Goal: Task Accomplishment & Management: Manage account settings

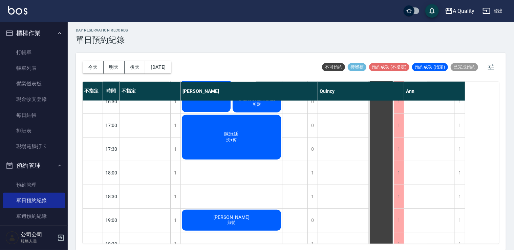
scroll to position [255, 0]
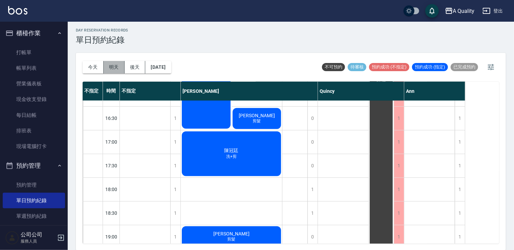
click at [117, 68] on button "明天" at bounding box center [114, 67] width 21 height 13
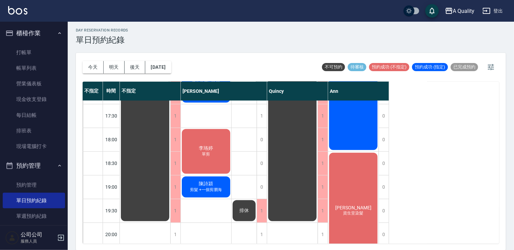
scroll to position [336, 0]
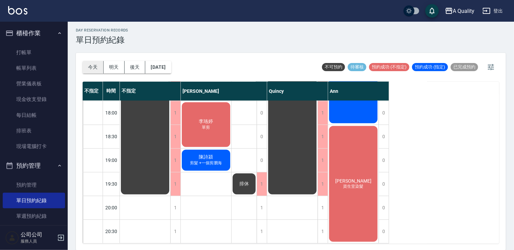
click at [92, 63] on button "今天" at bounding box center [93, 67] width 21 height 13
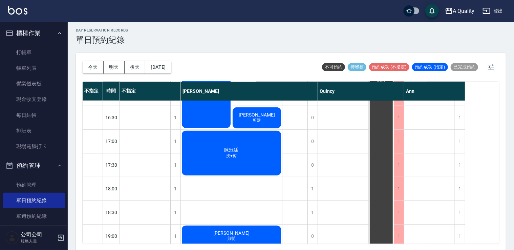
scroll to position [289, 0]
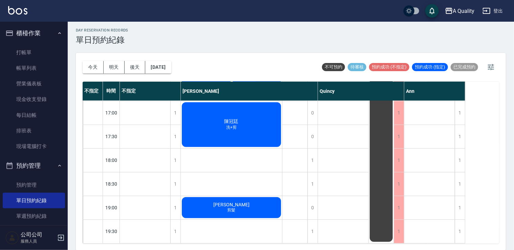
click at [83, 61] on button "今天" at bounding box center [93, 67] width 21 height 13
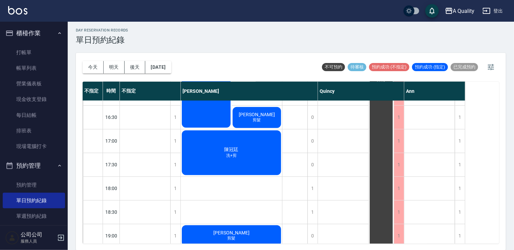
scroll to position [221, 0]
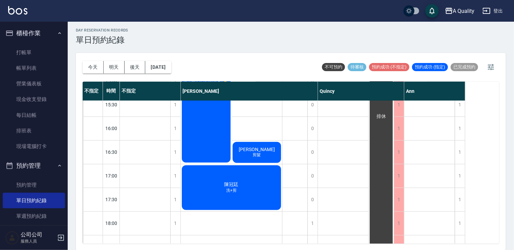
click at [248, 136] on div "鄭S 縮毛矯正(自然感燙直)💥最晚預約16:00💥 陳詩婷 剪髮" at bounding box center [231, 81] width 101 height 166
click at [256, 148] on span "陳詩婷" at bounding box center [256, 149] width 39 height 5
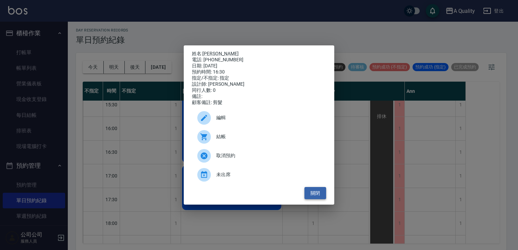
click at [315, 191] on button "關閉" at bounding box center [315, 193] width 22 height 13
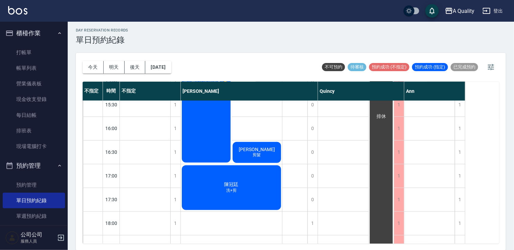
click at [257, 147] on span "陳詩婷" at bounding box center [256, 149] width 39 height 5
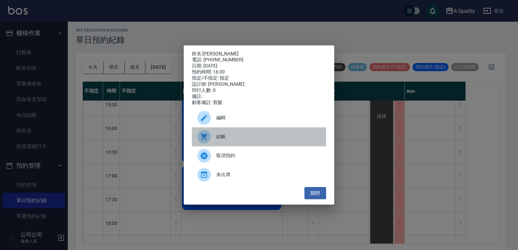
click at [243, 140] on span "結帳" at bounding box center [268, 136] width 104 height 7
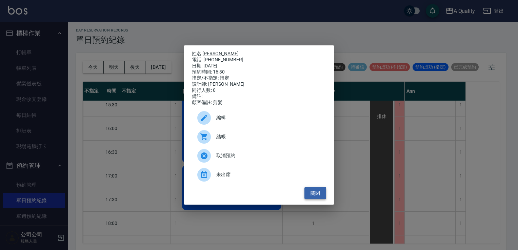
click at [324, 200] on button "關閉" at bounding box center [315, 193] width 22 height 13
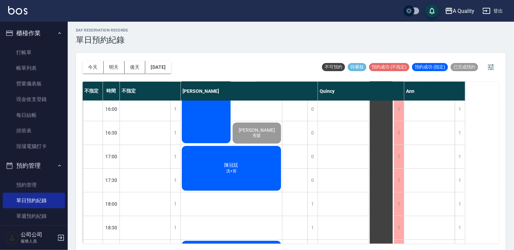
scroll to position [255, 0]
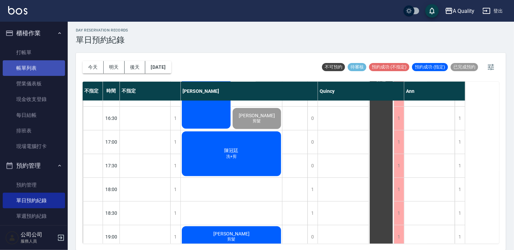
click at [19, 64] on link "帳單列表" at bounding box center [34, 68] width 62 height 16
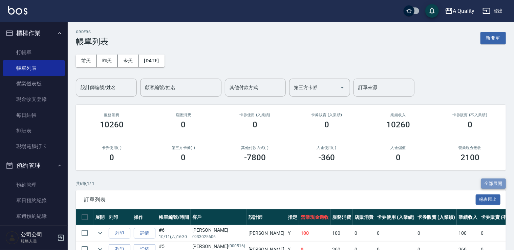
click at [490, 182] on button "全部展開" at bounding box center [493, 184] width 25 height 11
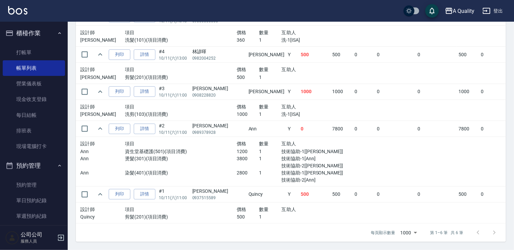
scroll to position [223, 0]
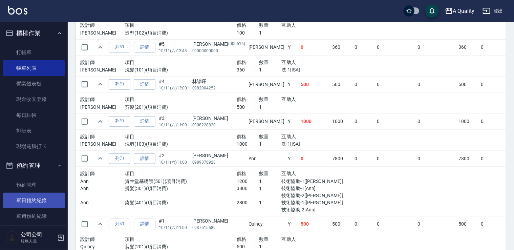
click at [25, 201] on link "單日預約紀錄" at bounding box center [34, 201] width 62 height 16
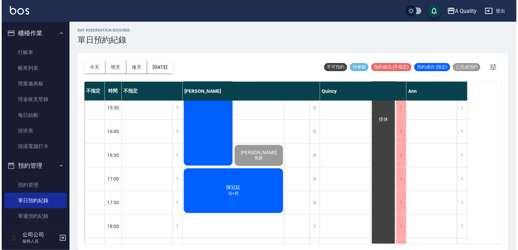
scroll to position [289, 0]
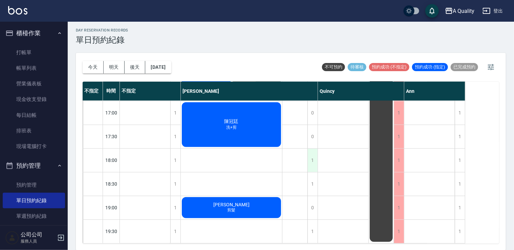
click at [317, 153] on div "1" at bounding box center [313, 160] width 10 height 23
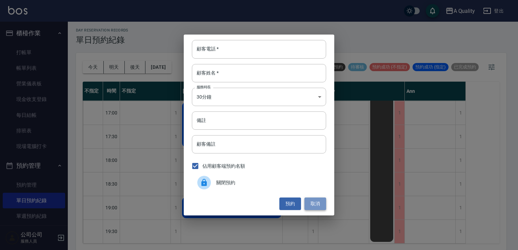
click at [317, 203] on button "取消" at bounding box center [315, 204] width 22 height 13
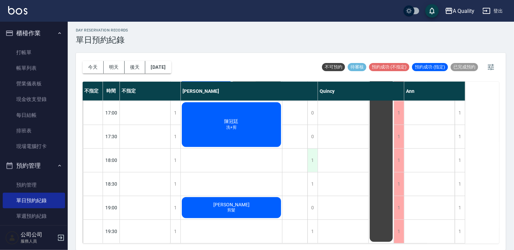
click at [313, 154] on div "1" at bounding box center [313, 160] width 10 height 23
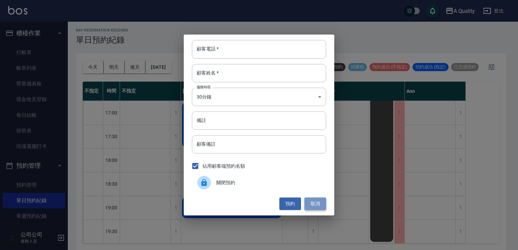
click at [318, 202] on button "取消" at bounding box center [315, 204] width 22 height 13
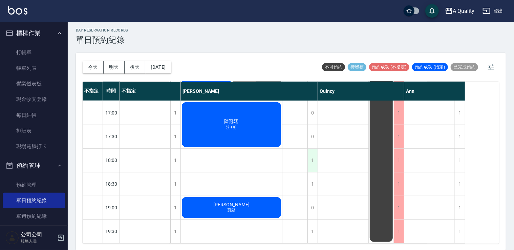
click at [315, 149] on div "1" at bounding box center [313, 160] width 10 height 23
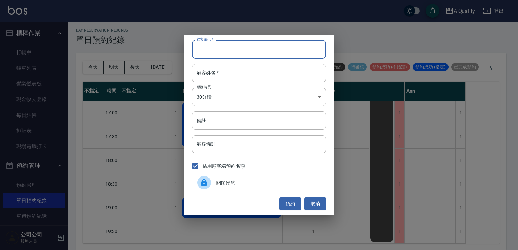
click at [253, 52] on input "顧客電話   *" at bounding box center [259, 49] width 134 height 18
type input "0926933333"
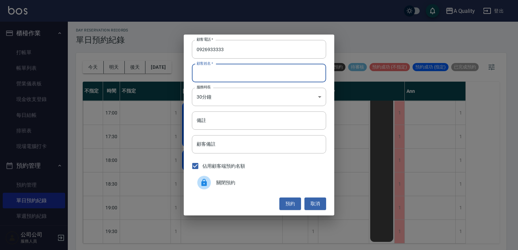
click at [230, 80] on input "顧客姓名   *" at bounding box center [259, 73] width 134 height 18
type input "r"
type input "簡"
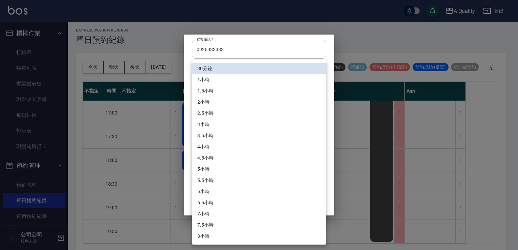
click at [222, 100] on body "A Quality 登出 櫃檯作業 打帳單 帳單列表 營業儀表板 現金收支登錄 每日結帳 排班表 現場電腦打卡 預約管理 預約管理 單日預約紀錄 單週預約紀錄…" at bounding box center [259, 124] width 518 height 252
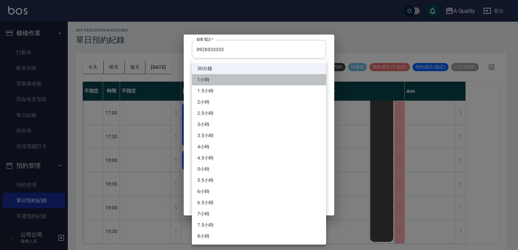
click at [205, 79] on li "1小時" at bounding box center [259, 79] width 134 height 11
type input "2"
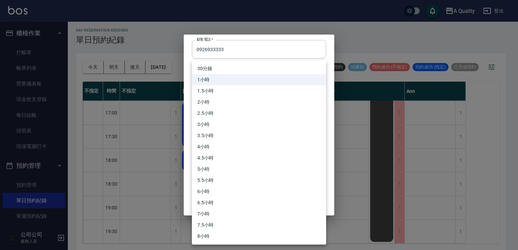
click at [211, 95] on body "A Quality 登出 櫃檯作業 打帳單 帳單列表 營業儀表板 現金收支登錄 每日結帳 排班表 現場電腦打卡 預約管理 預約管理 單日預約紀錄 單週預約紀錄…" at bounding box center [259, 124] width 518 height 252
click at [206, 78] on li "1小時" at bounding box center [259, 79] width 134 height 11
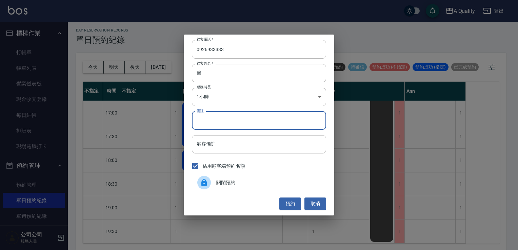
click at [208, 120] on input "備註" at bounding box center [259, 120] width 134 height 18
type input "v"
type input "r"
type input "v"
type input "ㄍ"
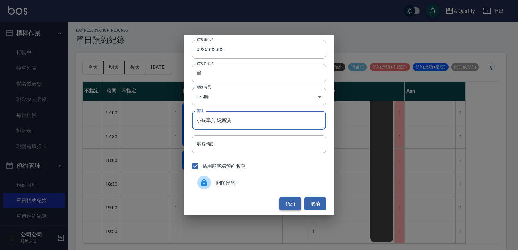
type input "小孩單剪 媽媽洗"
click at [291, 208] on button "預約" at bounding box center [290, 204] width 22 height 13
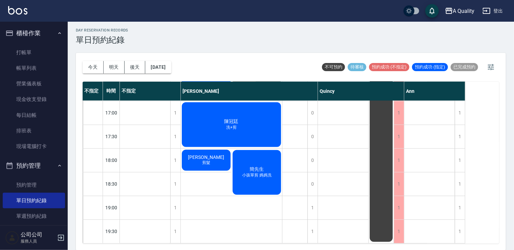
drag, startPoint x: 250, startPoint y: 164, endPoint x: 245, endPoint y: 159, distance: 6.7
click at [245, 159] on div "簡先生 小孩單剪 媽媽洗" at bounding box center [257, 172] width 51 height 47
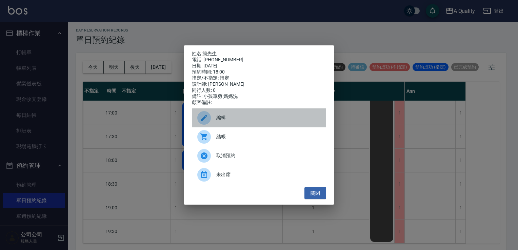
click at [234, 121] on span "編輯" at bounding box center [268, 117] width 104 height 7
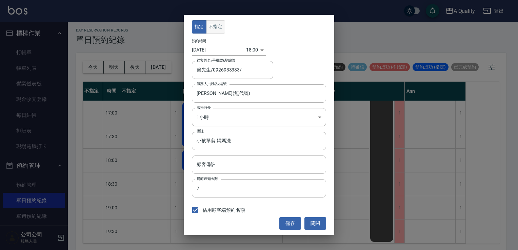
click at [216, 30] on button "不指定" at bounding box center [215, 26] width 19 height 13
click at [291, 221] on button "儲存" at bounding box center [290, 223] width 22 height 13
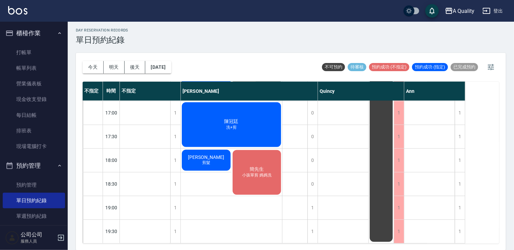
click at [249, 166] on span "簡先生" at bounding box center [256, 169] width 17 height 6
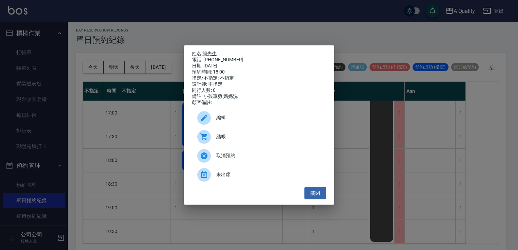
click at [211, 51] on link "簡先生" at bounding box center [209, 53] width 14 height 5
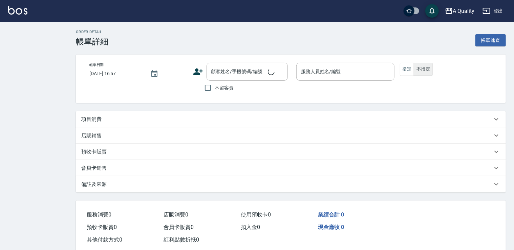
type input "2025/10/11 16:30"
type input "[PERSON_NAME](無代號)"
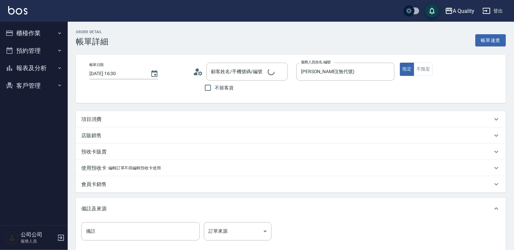
click at [103, 121] on div "項目消費" at bounding box center [286, 119] width 411 height 7
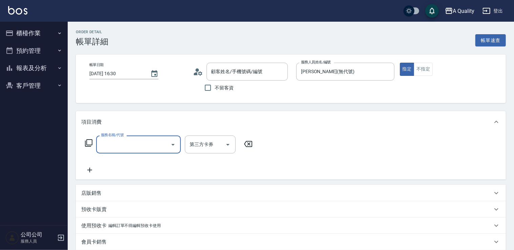
type input "陳詩婷/0933025606/null"
drag, startPoint x: 133, startPoint y: 143, endPoint x: 131, endPoint y: 139, distance: 4.2
click at [132, 141] on input "服務名稱/代號" at bounding box center [133, 145] width 68 height 12
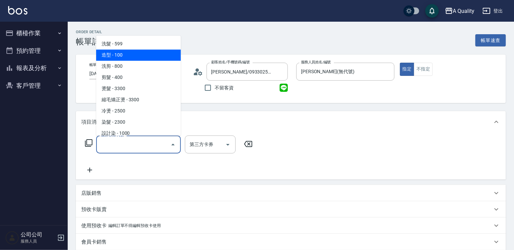
click at [123, 55] on span "造型 - 100" at bounding box center [138, 54] width 85 height 11
type input "造型(102)"
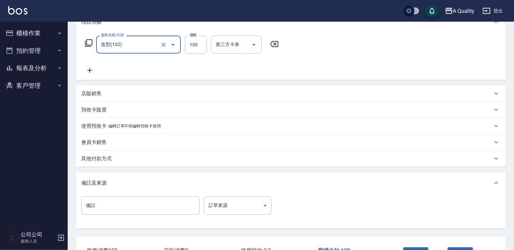
scroll to position [150, 0]
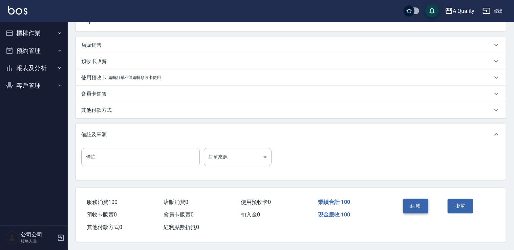
click at [420, 207] on button "結帳" at bounding box center [415, 206] width 25 height 14
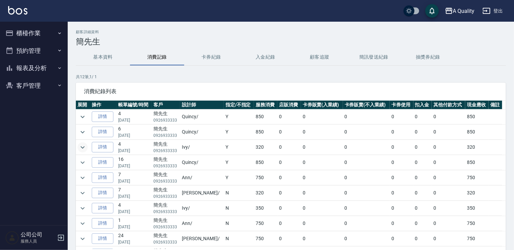
click at [83, 147] on icon "expand row" at bounding box center [83, 147] width 4 height 2
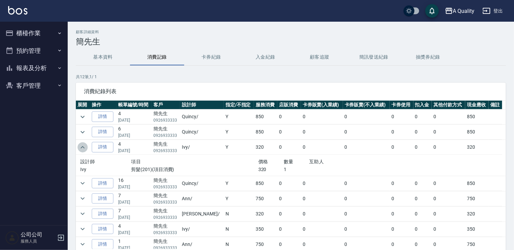
click at [83, 147] on icon "expand row" at bounding box center [83, 147] width 4 height 2
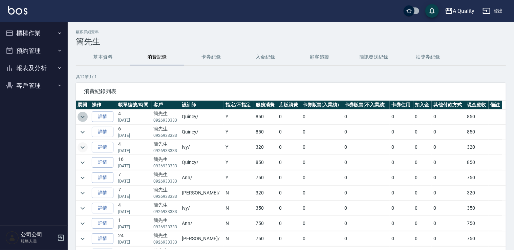
click at [84, 117] on icon "expand row" at bounding box center [83, 117] width 8 height 8
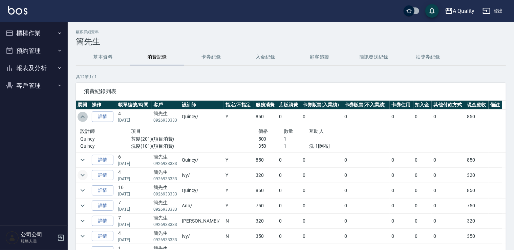
click at [84, 117] on icon "expand row" at bounding box center [83, 117] width 4 height 2
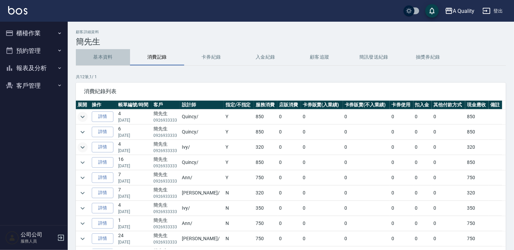
click at [101, 61] on button "基本資料" at bounding box center [103, 57] width 54 height 16
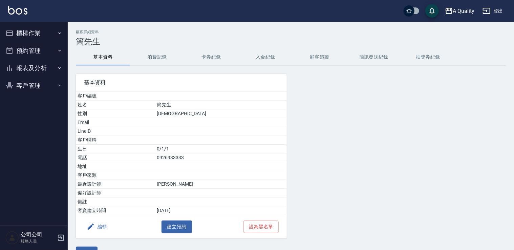
click at [137, 61] on button "消費記錄" at bounding box center [157, 57] width 54 height 16
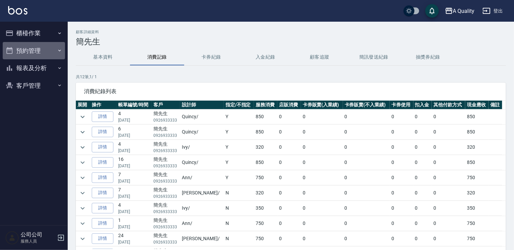
click at [37, 47] on button "預約管理" at bounding box center [34, 51] width 62 height 18
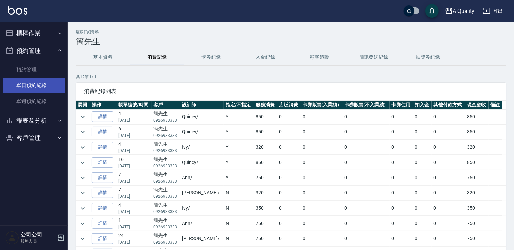
click at [36, 82] on link "單日預約紀錄" at bounding box center [34, 86] width 62 height 16
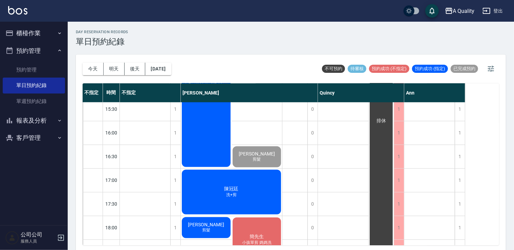
scroll to position [237, 0]
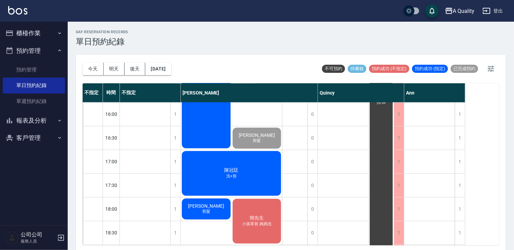
click at [251, 206] on div "簡先生 小孩單剪 媽媽洗" at bounding box center [257, 221] width 51 height 47
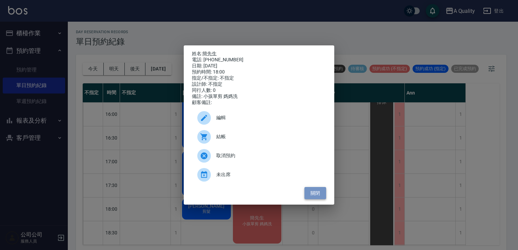
click at [314, 195] on button "關閉" at bounding box center [315, 193] width 22 height 13
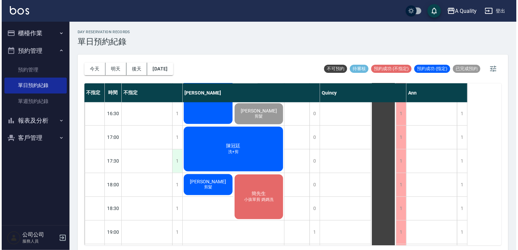
scroll to position [289, 0]
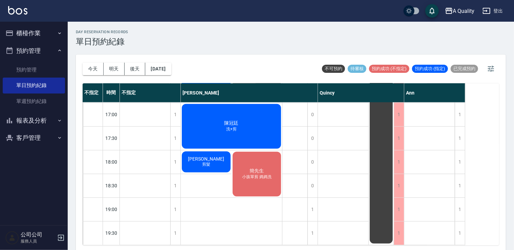
click at [257, 169] on span "簡先生" at bounding box center [256, 171] width 17 height 6
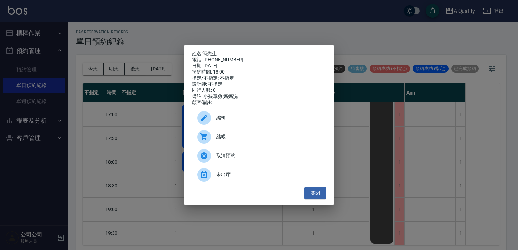
click at [264, 121] on span "編輯" at bounding box center [268, 117] width 104 height 7
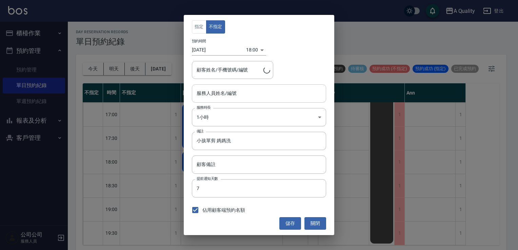
type input "Taylor(無代號)"
type input "簡先生/0926933333/"
click at [250, 49] on body "A Quality 登出 櫃檯作業 打帳單 帳單列表 營業儀表板 現金收支登錄 每日結帳 排班表 現場電腦打卡 預約管理 預約管理 單日預約紀錄 單週預約紀錄…" at bounding box center [259, 126] width 518 height 252
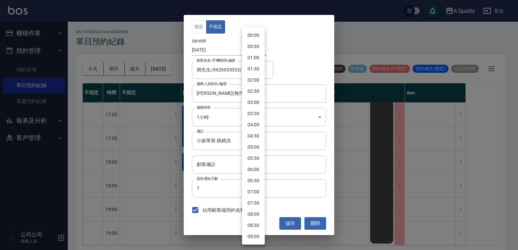
scroll to position [302, 0]
click at [252, 149] on li "18:30" at bounding box center [253, 147] width 23 height 11
type input "1760178600000"
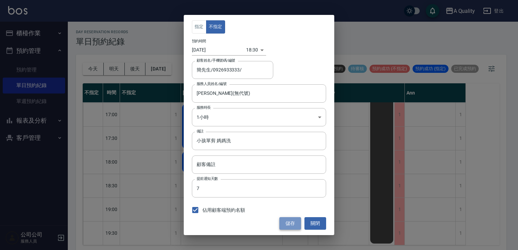
click at [289, 226] on button "儲存" at bounding box center [290, 223] width 22 height 13
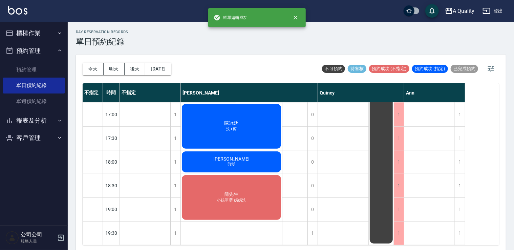
click at [250, 206] on div "簡先生 小孩單剪 媽媽洗" at bounding box center [231, 197] width 101 height 47
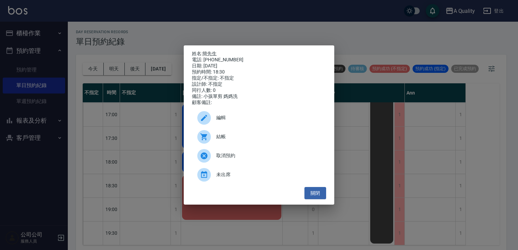
click at [208, 51] on p "姓名: 簡先生" at bounding box center [259, 54] width 134 height 6
click at [208, 51] on link "簡先生" at bounding box center [209, 53] width 14 height 5
click at [316, 200] on button "關閉" at bounding box center [315, 193] width 22 height 13
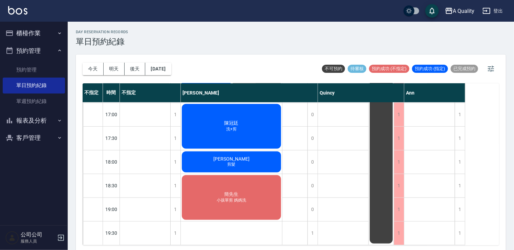
click at [250, 116] on div "陳冠廷 洗+剪" at bounding box center [231, 126] width 101 height 47
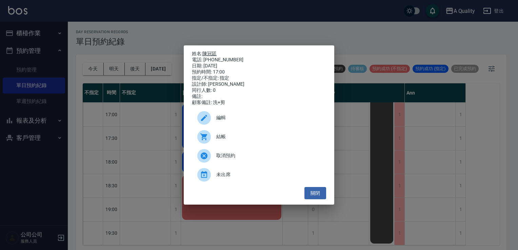
click at [212, 52] on link "陳冠廷" at bounding box center [209, 53] width 14 height 5
click at [214, 140] on div at bounding box center [206, 137] width 19 height 14
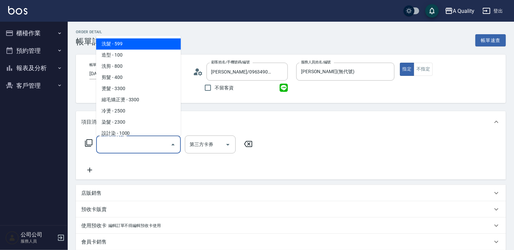
drag, startPoint x: 148, startPoint y: 146, endPoint x: 117, endPoint y: 93, distance: 61.9
click at [140, 139] on input "服務名稱/代號" at bounding box center [133, 145] width 68 height 12
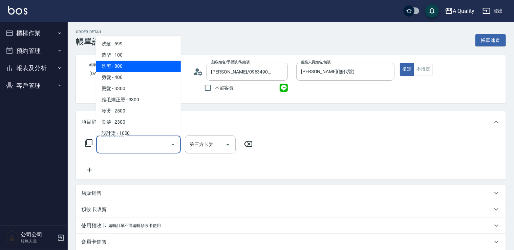
drag, startPoint x: 124, startPoint y: 66, endPoint x: 128, endPoint y: 67, distance: 4.3
click at [125, 66] on span "洗剪 - 800" at bounding box center [138, 66] width 85 height 11
type input "洗剪(103)"
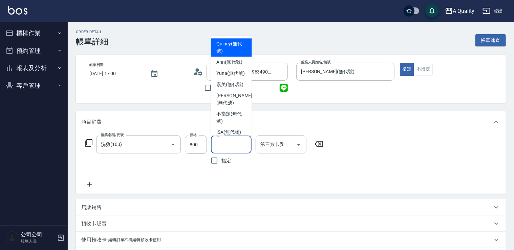
drag, startPoint x: 225, startPoint y: 140, endPoint x: 223, endPoint y: 134, distance: 6.9
click at [225, 141] on input "洗-1" at bounding box center [231, 145] width 35 height 12
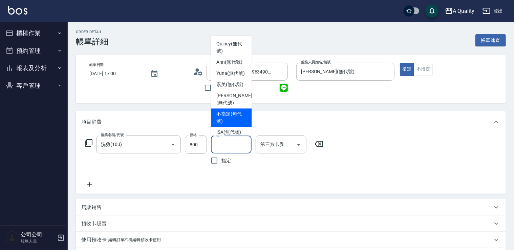
scroll to position [19, 0]
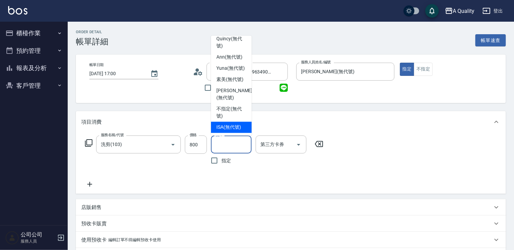
click at [234, 127] on span "ISA (無代號)" at bounding box center [228, 127] width 25 height 7
type input "ISA(無代號)"
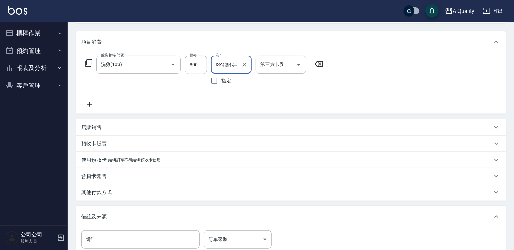
scroll to position [164, 0]
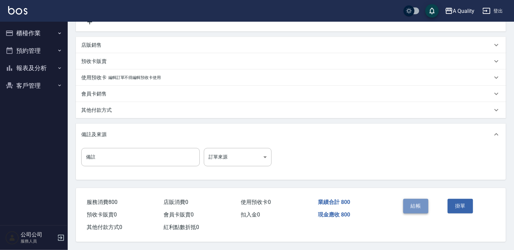
click at [414, 201] on button "結帳" at bounding box center [415, 206] width 25 height 14
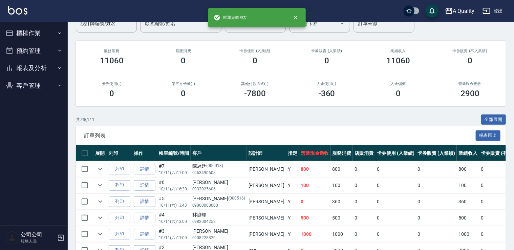
scroll to position [119, 0]
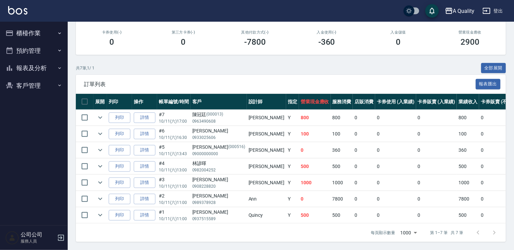
click at [32, 34] on button "櫃檯作業" at bounding box center [34, 33] width 62 height 18
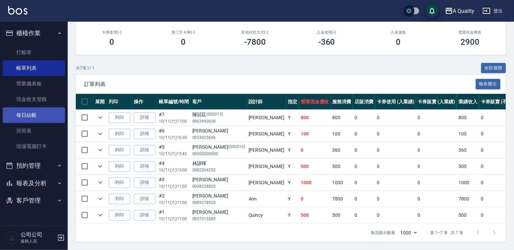
click at [40, 115] on link "每日結帳" at bounding box center [34, 115] width 62 height 16
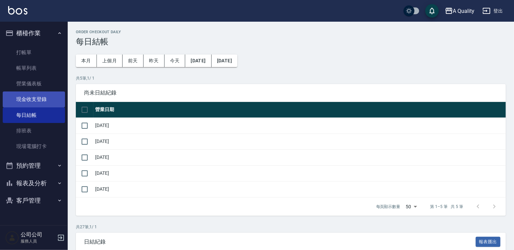
click at [43, 98] on link "現金收支登錄" at bounding box center [34, 99] width 62 height 16
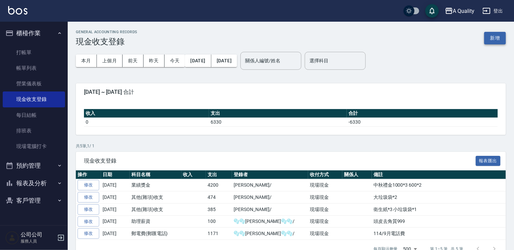
click at [495, 37] on button "新增" at bounding box center [495, 38] width 22 height 13
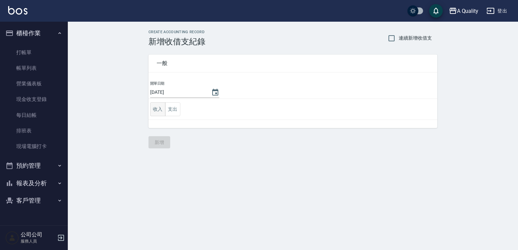
click at [159, 109] on button "收入" at bounding box center [157, 109] width 15 height 14
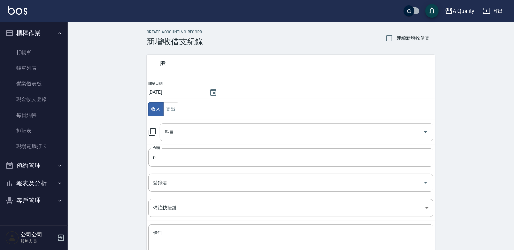
click at [191, 133] on input "科目" at bounding box center [291, 132] width 257 height 12
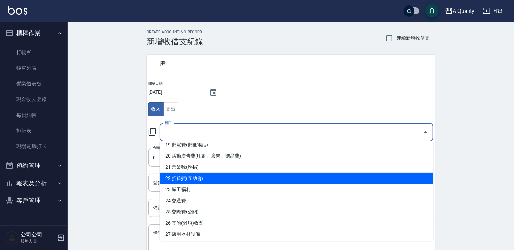
scroll to position [237, 0]
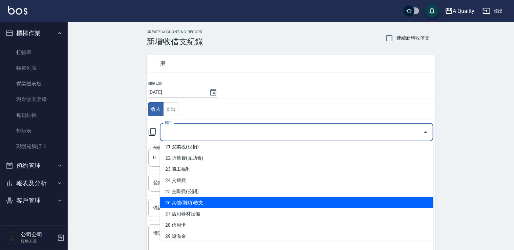
click at [205, 200] on li "26 其他(雜項)收支" at bounding box center [297, 202] width 274 height 11
type input "26 其他(雜項)收支"
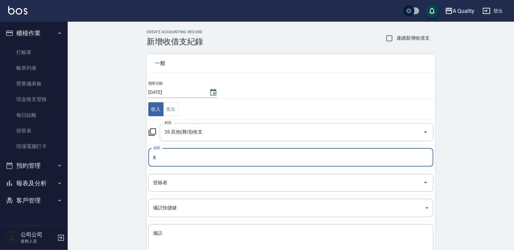
drag, startPoint x: 174, startPoint y: 157, endPoint x: 124, endPoint y: 159, distance: 49.5
click at [124, 158] on div "CREATE ACCOUNTING RECORD 新增收借支紀錄 連續新增收借支 一般 開單日期 2025/10/11 收入 支出 科目 26 其他(雜項)收…" at bounding box center [291, 160] width 447 height 277
type input "700"
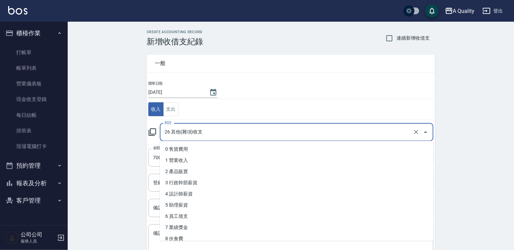
click at [192, 133] on input "26 其他(雜項)收支" at bounding box center [287, 132] width 249 height 12
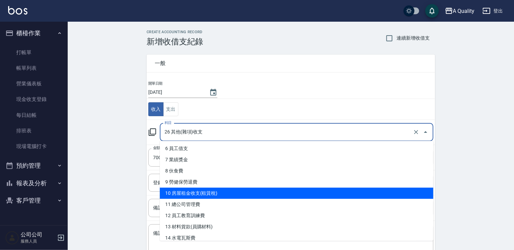
scroll to position [0, 0]
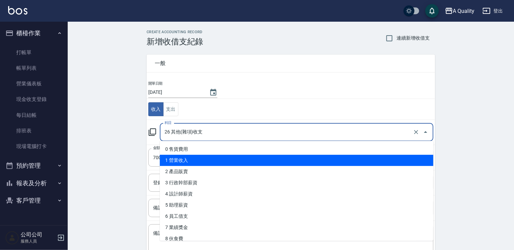
click at [175, 160] on li "1 營業收入" at bounding box center [297, 160] width 274 height 11
type input "1 營業收入"
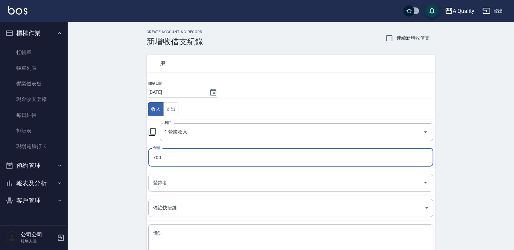
click at [174, 181] on input "登錄者" at bounding box center [285, 183] width 269 height 12
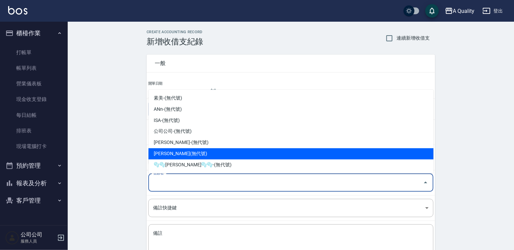
click at [183, 153] on li "洪苡玲-(無代號)" at bounding box center [290, 153] width 285 height 11
type input "洪苡玲-(無代號)"
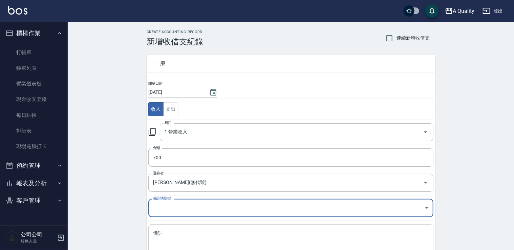
click at [180, 234] on textarea "備註" at bounding box center [291, 241] width 276 height 23
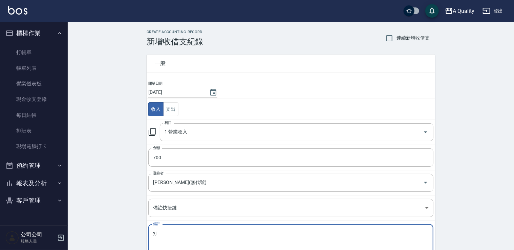
type textarea "y"
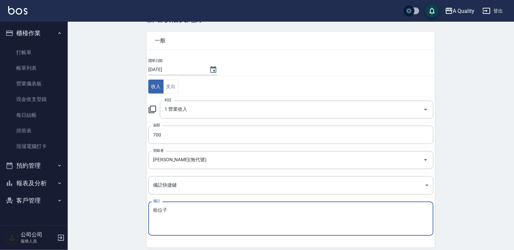
scroll to position [48, 0]
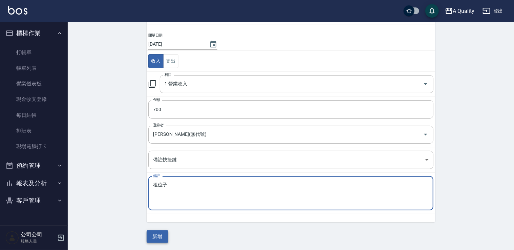
type textarea "租位子"
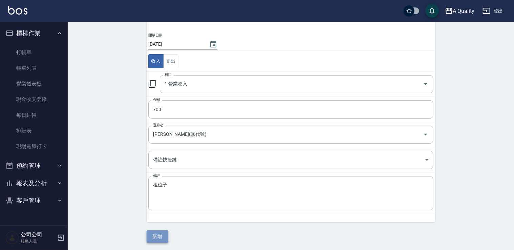
click at [165, 233] on button "新增" at bounding box center [158, 236] width 22 height 13
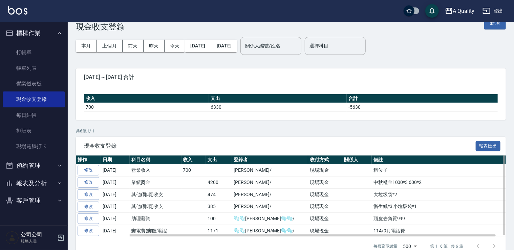
scroll to position [27, 0]
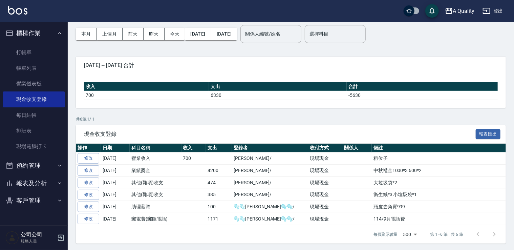
click at [35, 161] on button "預約管理" at bounding box center [34, 166] width 62 height 18
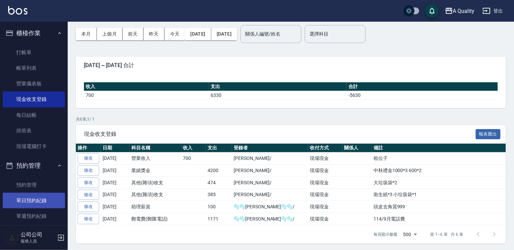
click at [35, 200] on link "單日預約紀錄" at bounding box center [34, 201] width 62 height 16
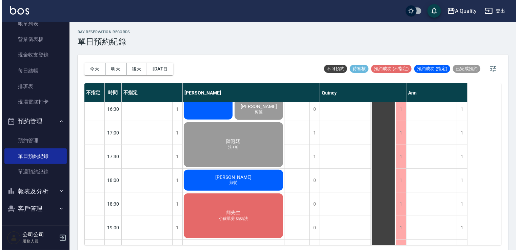
scroll to position [271, 0]
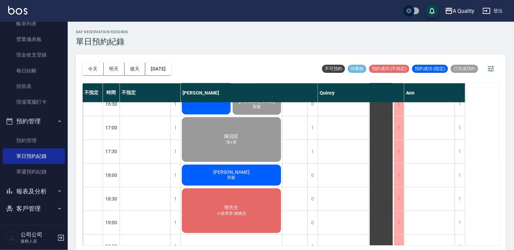
click at [244, 181] on div "鄭望隆 剪髮" at bounding box center [231, 175] width 101 height 23
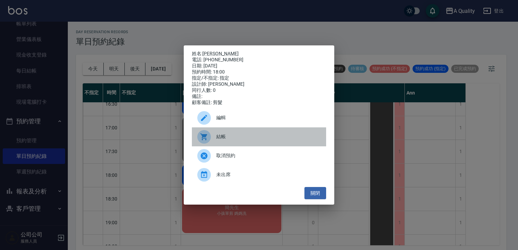
click at [238, 140] on span "結帳" at bounding box center [268, 136] width 104 height 7
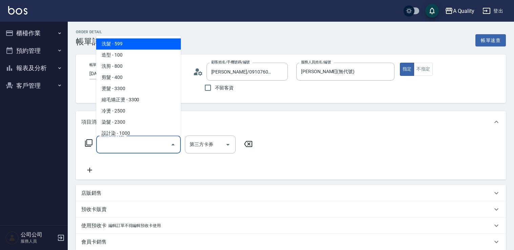
click at [124, 144] on input "服務名稱/代號" at bounding box center [133, 145] width 68 height 12
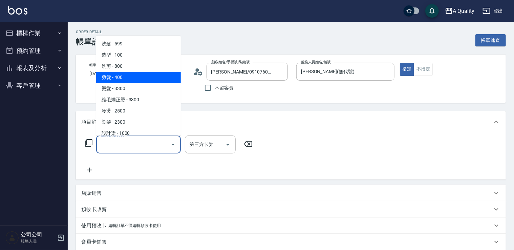
drag, startPoint x: 131, startPoint y: 80, endPoint x: 138, endPoint y: 84, distance: 8.0
click at [131, 81] on span "剪髮 - 400" at bounding box center [138, 77] width 85 height 11
type input "剪髮(201)"
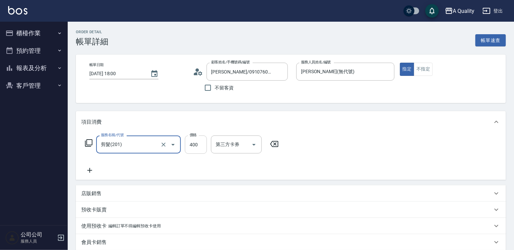
click at [191, 142] on input "400" at bounding box center [196, 145] width 22 height 18
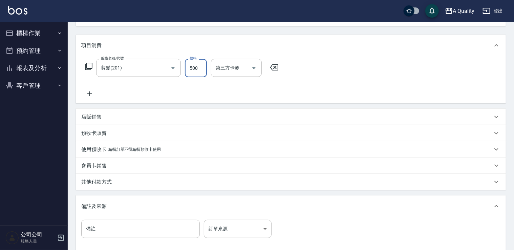
scroll to position [150, 0]
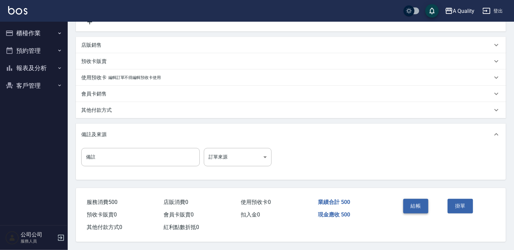
type input "500"
click at [419, 199] on button "結帳" at bounding box center [415, 206] width 25 height 14
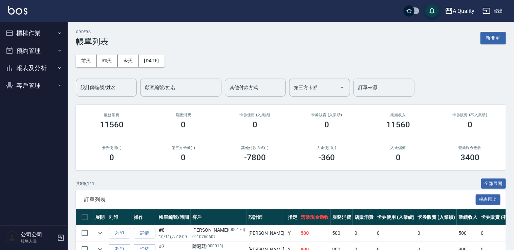
click at [46, 49] on button "預約管理" at bounding box center [34, 51] width 62 height 18
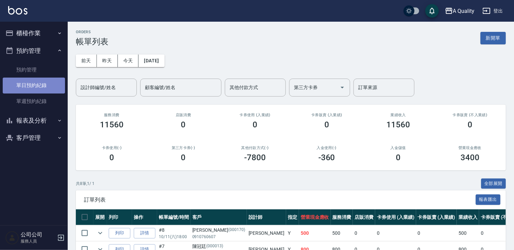
click at [56, 85] on link "單日預約紀錄" at bounding box center [34, 86] width 62 height 16
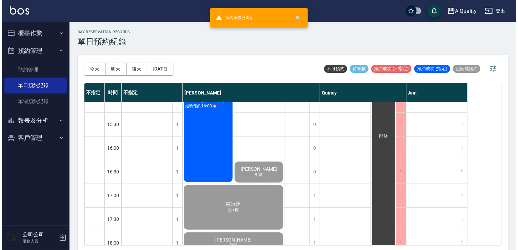
scroll to position [289, 0]
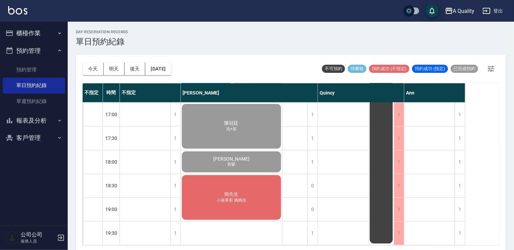
click at [248, 197] on div "簡先生 小孩單剪 媽媽洗" at bounding box center [231, 197] width 101 height 47
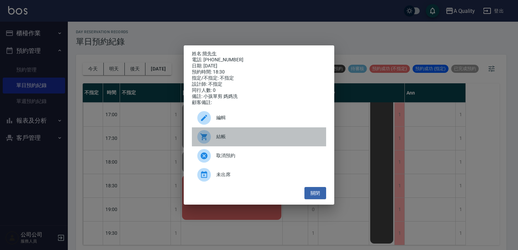
click at [247, 137] on span "結帳" at bounding box center [268, 136] width 104 height 7
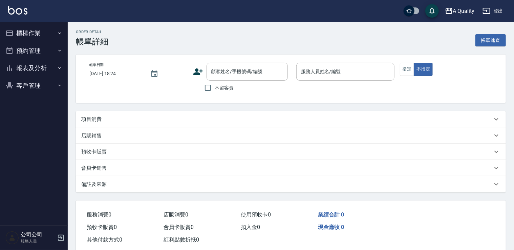
type input "[DATE] 18:30"
type input "[PERSON_NAME](無代號)"
type input "小孩單剪 媽媽洗"
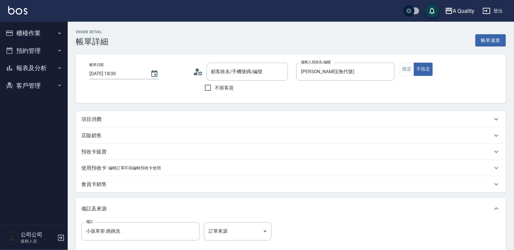
click at [94, 121] on p "項目消費" at bounding box center [91, 119] width 20 height 7
type input "簡先生/0926933333/"
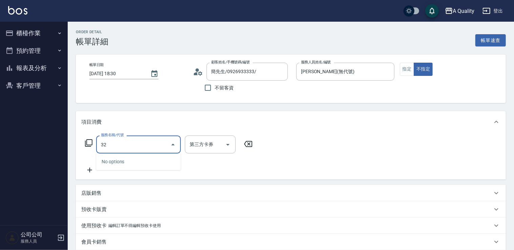
type input "320"
click at [170, 145] on icon "Close" at bounding box center [173, 145] width 8 height 8
click at [171, 144] on icon "Open" at bounding box center [173, 145] width 8 height 8
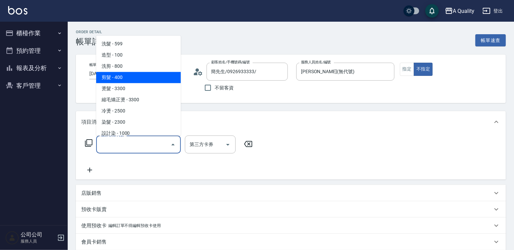
click at [138, 80] on span "剪髮 - 400" at bounding box center [138, 77] width 85 height 11
type input "剪髮(201)"
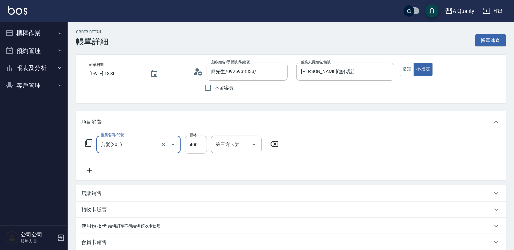
click at [195, 143] on input "400" at bounding box center [196, 145] width 22 height 18
type input "320"
click at [89, 170] on icon at bounding box center [89, 170] width 5 height 5
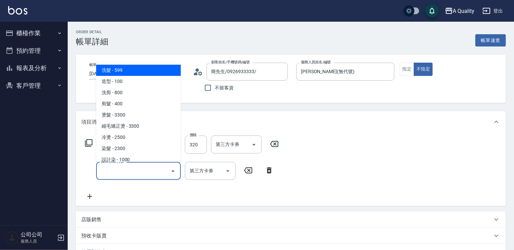
click at [155, 167] on input "服務名稱/代號" at bounding box center [133, 171] width 68 height 12
click at [136, 72] on span "洗髮 - 599" at bounding box center [138, 70] width 85 height 11
type input "洗髮(101)"
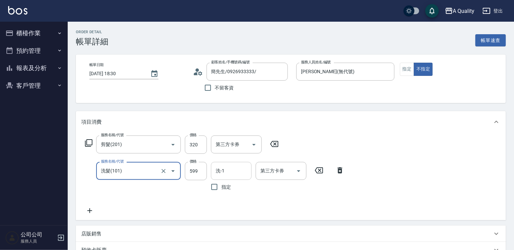
click at [236, 178] on div "洗-1" at bounding box center [231, 171] width 41 height 18
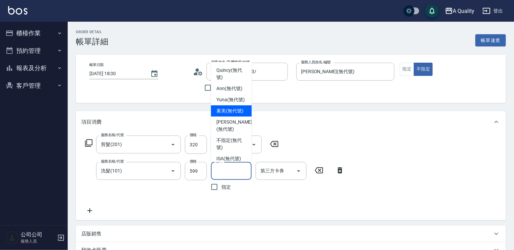
scroll to position [19, 0]
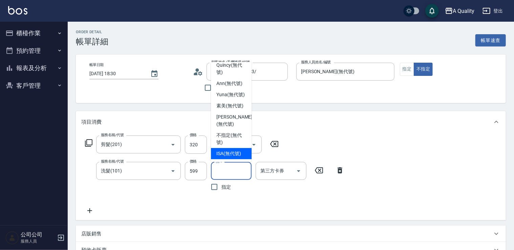
click at [235, 153] on span "ISA (無代號)" at bounding box center [228, 153] width 25 height 7
type input "ISA(無代號)"
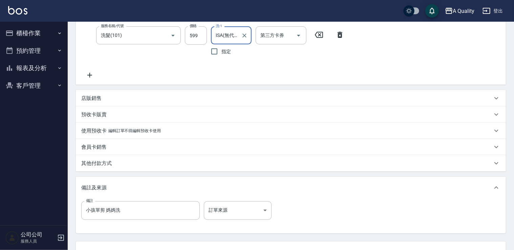
scroll to position [68, 0]
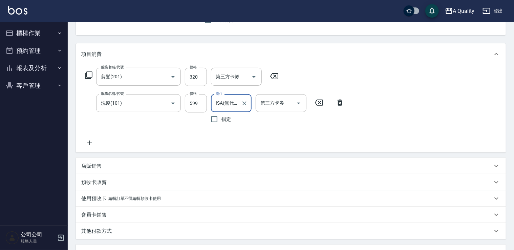
click at [338, 103] on icon at bounding box center [340, 103] width 17 height 8
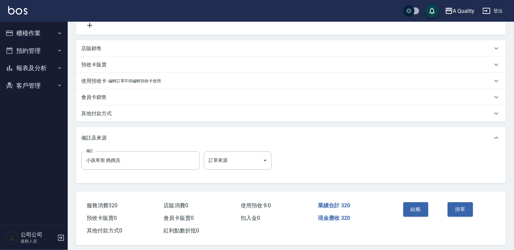
scroll to position [150, 0]
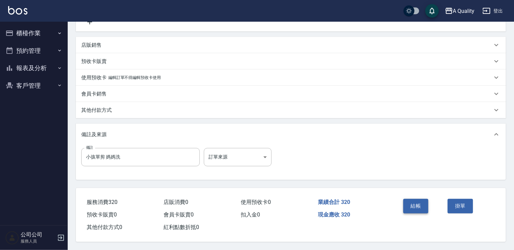
click at [415, 203] on button "結帳" at bounding box center [415, 206] width 25 height 14
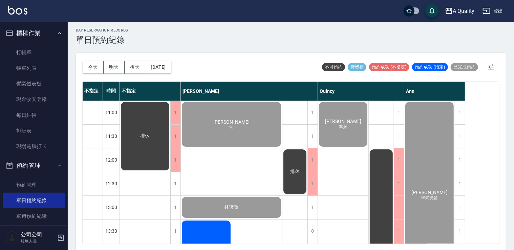
scroll to position [289, 0]
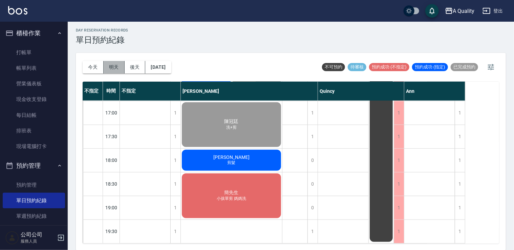
click at [113, 65] on button "明天" at bounding box center [114, 67] width 21 height 13
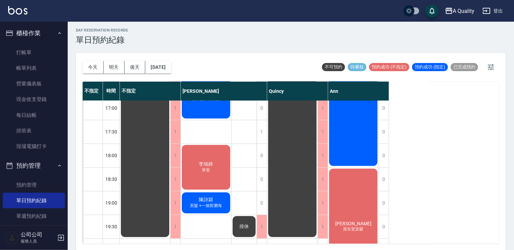
click at [171, 60] on div "[DATE] [DATE] [DATE] [DATE]" at bounding box center [127, 67] width 89 height 29
click at [171, 69] on button "[DATE]" at bounding box center [158, 67] width 26 height 13
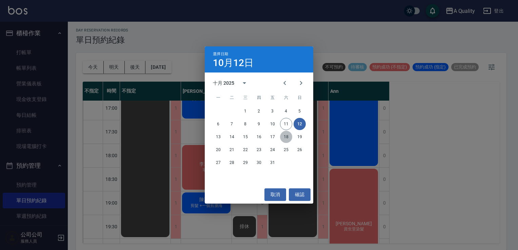
click at [289, 138] on button "18" at bounding box center [286, 137] width 12 height 12
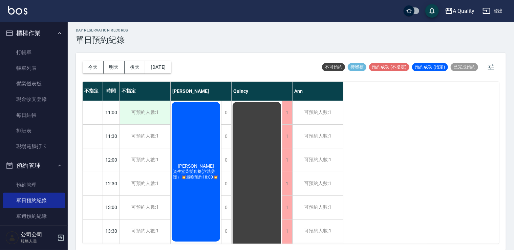
click at [131, 111] on div "可預約人數:1" at bounding box center [145, 112] width 50 height 23
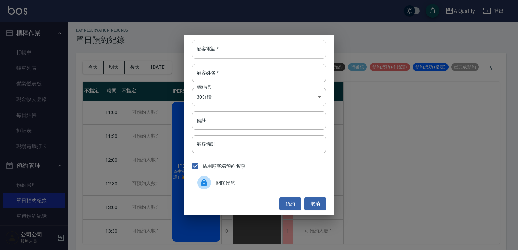
click at [253, 52] on input "顧客電話   *" at bounding box center [259, 49] width 134 height 18
type input "0988238976"
click at [230, 73] on input "顧客姓名   *" at bounding box center [259, 73] width 134 height 18
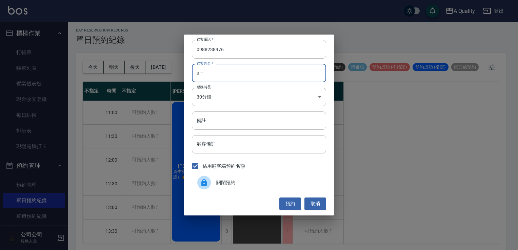
type input "u"
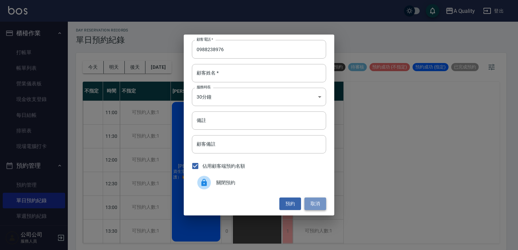
click at [313, 203] on button "取消" at bounding box center [315, 204] width 22 height 13
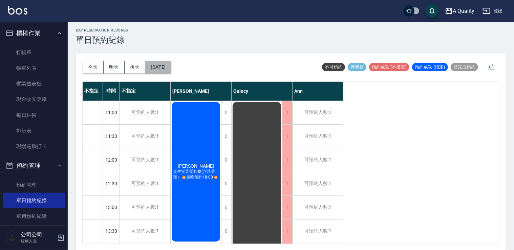
click at [171, 67] on button "[DATE]" at bounding box center [158, 67] width 26 height 13
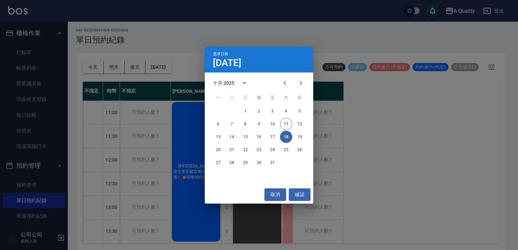
click at [285, 119] on button "11" at bounding box center [286, 124] width 12 height 12
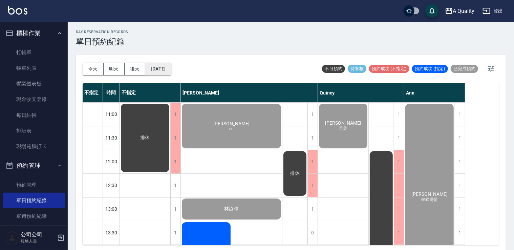
click at [163, 66] on button "[DATE]" at bounding box center [158, 69] width 26 height 13
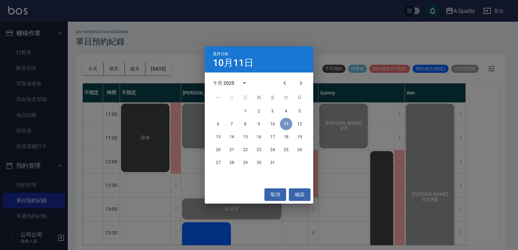
click at [287, 125] on button "11" at bounding box center [286, 124] width 12 height 12
click at [280, 195] on button "取消" at bounding box center [275, 194] width 22 height 13
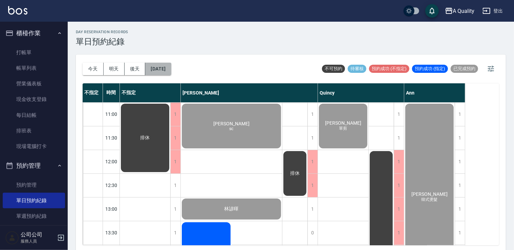
click at [171, 71] on button "[DATE]" at bounding box center [158, 69] width 26 height 13
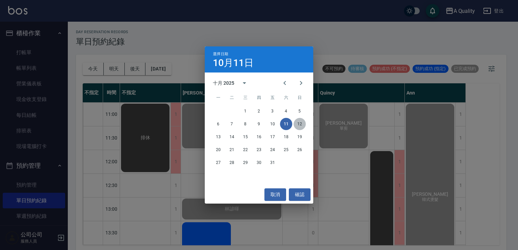
click at [293, 125] on button "12" at bounding box center [299, 124] width 12 height 12
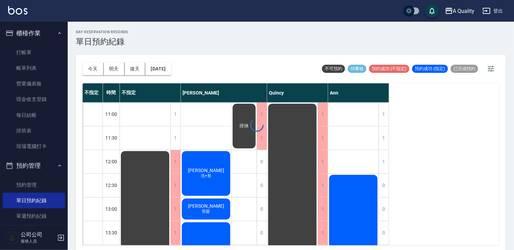
click at [302, 125] on div at bounding box center [257, 125] width 514 height 250
click at [250, 113] on div "排休" at bounding box center [244, 126] width 25 height 47
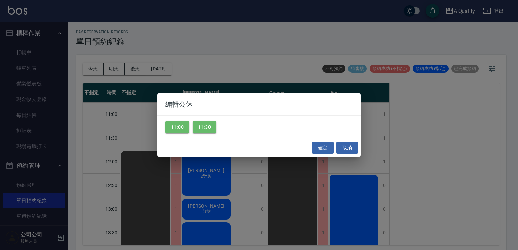
drag, startPoint x: 191, startPoint y: 131, endPoint x: 176, endPoint y: 125, distance: 16.0
click at [190, 131] on div "11:00 11:30" at bounding box center [258, 127] width 203 height 23
click at [168, 124] on button "11:00" at bounding box center [177, 127] width 24 height 13
drag, startPoint x: 215, startPoint y: 127, endPoint x: 247, endPoint y: 133, distance: 32.4
click at [219, 130] on div "11:00 11:30" at bounding box center [258, 127] width 203 height 23
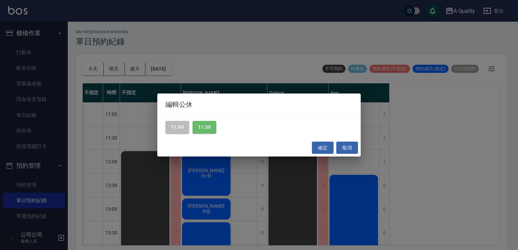
drag, startPoint x: 213, startPoint y: 128, endPoint x: 283, endPoint y: 143, distance: 71.4
click at [213, 129] on button "11:30" at bounding box center [204, 127] width 24 height 13
click at [341, 148] on button "取消" at bounding box center [347, 148] width 22 height 13
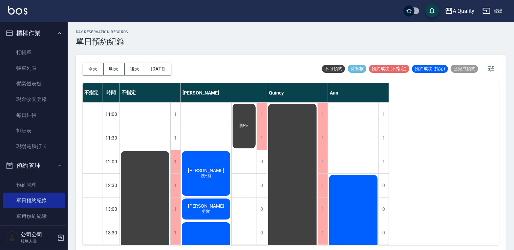
click at [252, 116] on div "排休" at bounding box center [244, 126] width 25 height 47
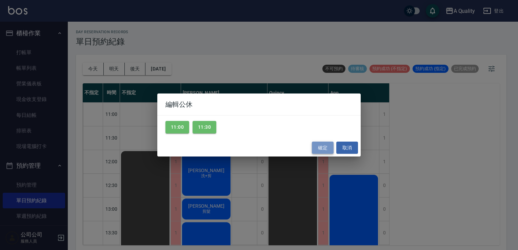
click at [332, 150] on button "確定" at bounding box center [323, 148] width 22 height 13
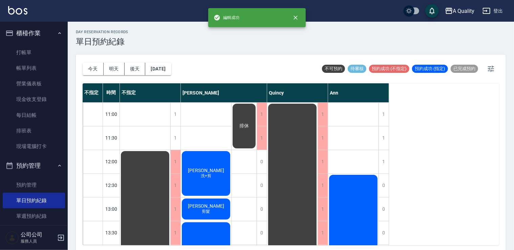
click at [242, 123] on div "排休" at bounding box center [244, 126] width 25 height 47
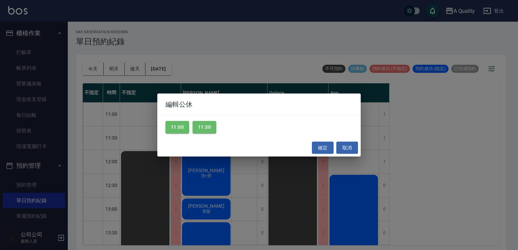
drag, startPoint x: 211, startPoint y: 133, endPoint x: 189, endPoint y: 129, distance: 23.2
click at [209, 133] on div "11:00 11:30" at bounding box center [258, 127] width 203 height 23
click at [189, 129] on div "11:00 11:30" at bounding box center [258, 127] width 203 height 23
click at [208, 129] on button "11:30" at bounding box center [204, 127] width 24 height 13
click at [184, 131] on button "11:00" at bounding box center [177, 127] width 24 height 13
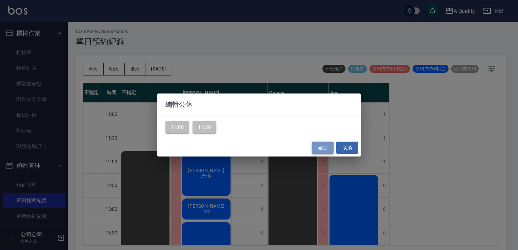
drag, startPoint x: 323, startPoint y: 146, endPoint x: 302, endPoint y: 149, distance: 20.9
click at [323, 146] on button "確定" at bounding box center [323, 148] width 22 height 13
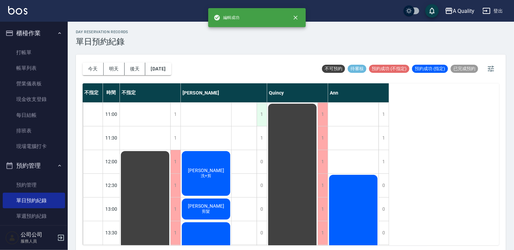
click at [265, 115] on div "1" at bounding box center [262, 114] width 10 height 23
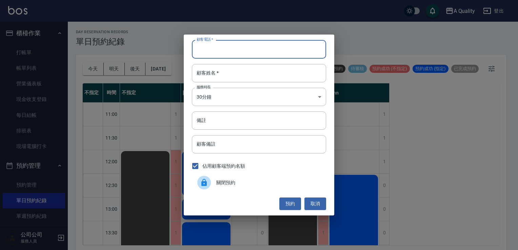
click at [241, 48] on input "顧客電話   *" at bounding box center [259, 49] width 134 height 18
type input "0988238976"
click at [227, 72] on input "顧客姓名   *" at bounding box center [259, 73] width 134 height 18
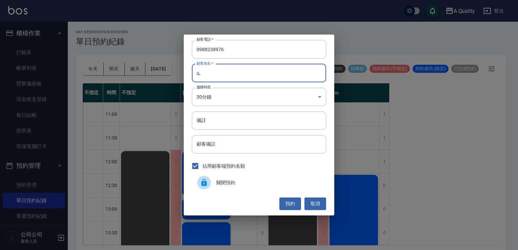
type input "u"
type input "葉"
click at [234, 99] on body "A Quality 登出 櫃檯作業 打帳單 帳單列表 營業儀表板 現金收支登錄 每日結帳 排班表 現場電腦打卡 預約管理 預約管理 單日預約紀錄 單週預約紀錄…" at bounding box center [259, 126] width 518 height 252
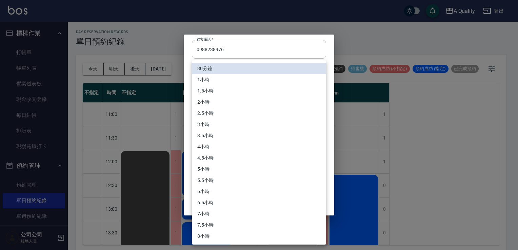
click at [214, 89] on li "1.5小時" at bounding box center [259, 90] width 134 height 11
type input "3"
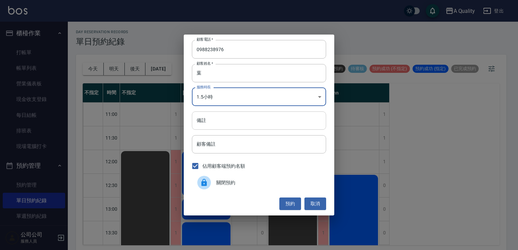
click at [219, 114] on input "備註" at bounding box center [259, 120] width 134 height 18
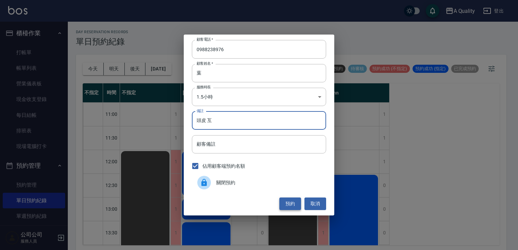
type input "頭皮 互"
click at [307, 205] on button "取消" at bounding box center [315, 204] width 22 height 13
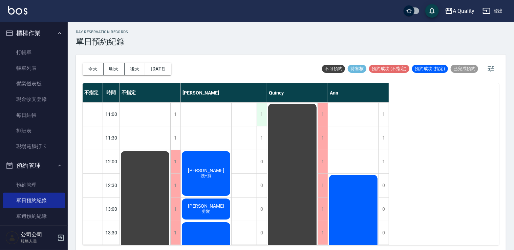
click at [262, 112] on div "1" at bounding box center [262, 114] width 10 height 23
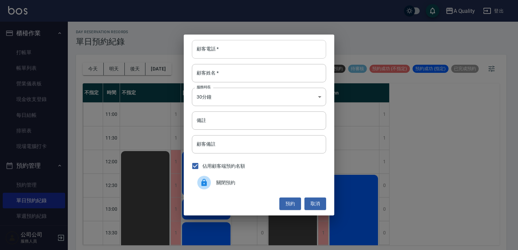
click at [222, 49] on input "顧客電話   *" at bounding box center [259, 49] width 134 height 18
type input "0988238976"
type input "葉"
type input "頭皮 互"
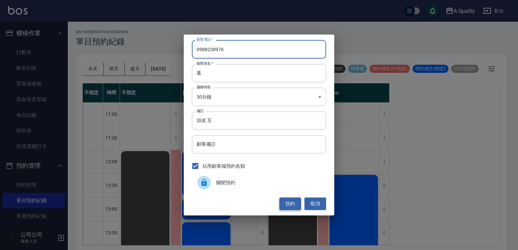
click at [284, 200] on button "預約" at bounding box center [290, 204] width 22 height 13
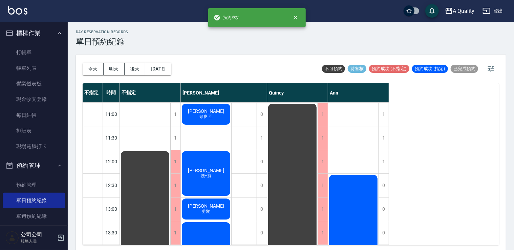
click at [217, 110] on div "[PERSON_NAME]均 頭皮 互" at bounding box center [206, 114] width 50 height 23
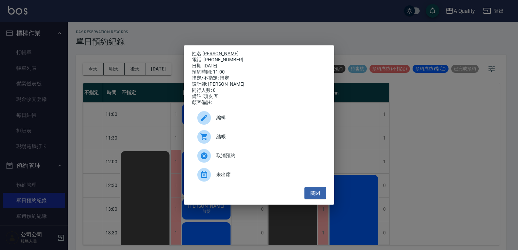
click at [231, 121] on span "編輯" at bounding box center [268, 117] width 104 height 7
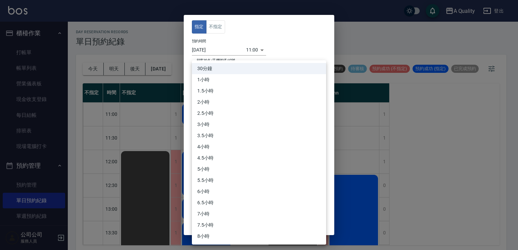
click at [244, 120] on body "A Quality 登出 櫃檯作業 打帳單 帳單列表 營業儀表板 現金收支登錄 每日結帳 排班表 現場電腦打卡 預約管理 預約管理 單日預約紀錄 單週預約紀錄…" at bounding box center [259, 126] width 518 height 252
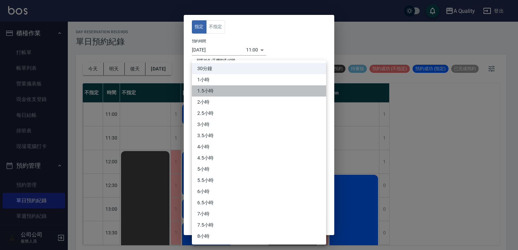
click at [214, 90] on li "1.5小時" at bounding box center [259, 90] width 134 height 11
type input "3"
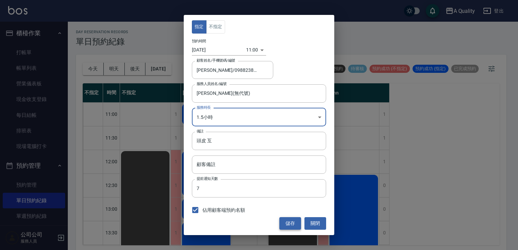
click at [289, 222] on button "儲存" at bounding box center [290, 223] width 22 height 13
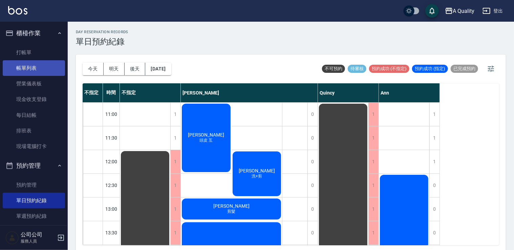
click at [28, 71] on link "帳單列表" at bounding box center [34, 68] width 62 height 16
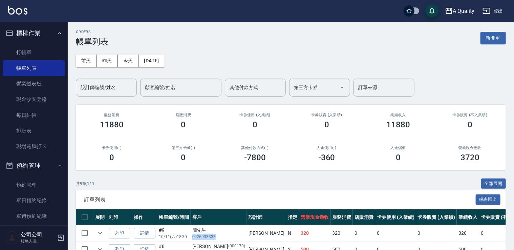
drag, startPoint x: 192, startPoint y: 235, endPoint x: 219, endPoint y: 236, distance: 26.5
click at [219, 236] on p "0926933333" at bounding box center [218, 237] width 53 height 6
drag, startPoint x: 219, startPoint y: 236, endPoint x: 213, endPoint y: 235, distance: 5.6
copy p "0926933333"
click at [495, 36] on button "新開單" at bounding box center [493, 38] width 25 height 13
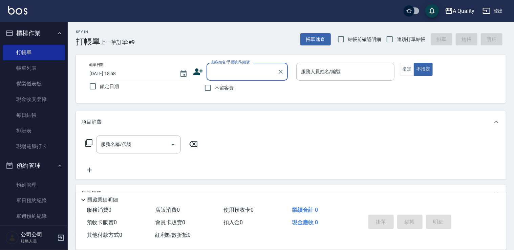
click at [237, 67] on input "顧客姓名/手機號碼/編號" at bounding box center [242, 72] width 65 height 12
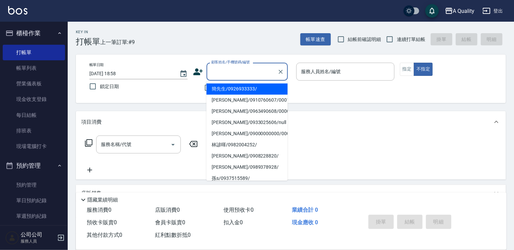
click at [230, 91] on li "簡先生/0926933333/" at bounding box center [247, 88] width 81 height 11
type input "簡先生/0926933333/"
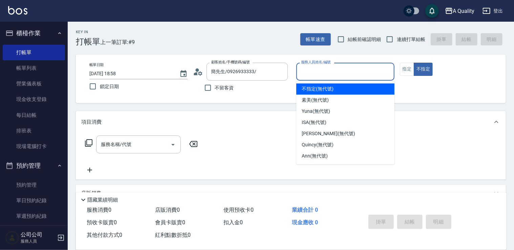
click at [322, 68] on input "服務人員姓名/編號" at bounding box center [345, 72] width 92 height 12
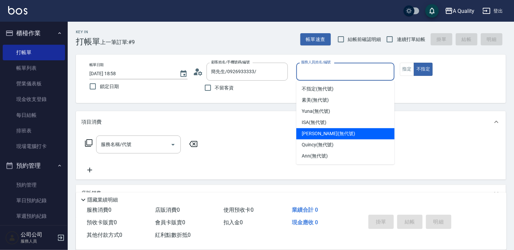
click at [319, 131] on span "[PERSON_NAME] (無代號)" at bounding box center [329, 133] width 54 height 7
type input "[PERSON_NAME](無代號)"
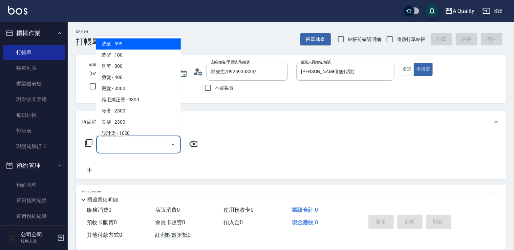
click at [140, 142] on input "服務名稱/代號" at bounding box center [133, 145] width 68 height 12
click at [121, 45] on span "洗髮 - 599" at bounding box center [138, 43] width 85 height 11
type input "洗髮(101)"
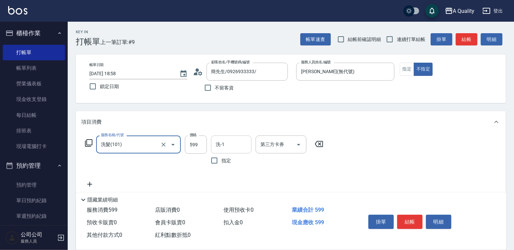
drag, startPoint x: 223, startPoint y: 142, endPoint x: 223, endPoint y: 136, distance: 6.1
click at [223, 142] on input "洗-1" at bounding box center [231, 145] width 35 height 12
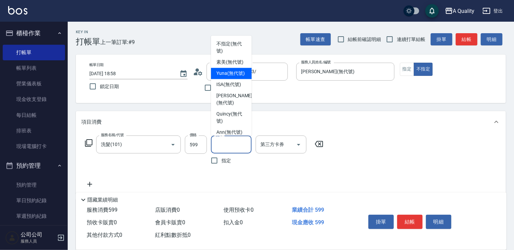
click at [220, 77] on span "Yuna (無代號)" at bounding box center [230, 73] width 28 height 7
type input "Yuna(無代號)"
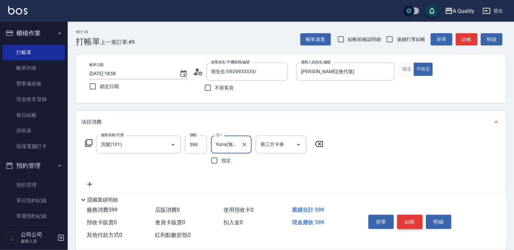
click at [415, 223] on button "結帳" at bounding box center [409, 222] width 25 height 14
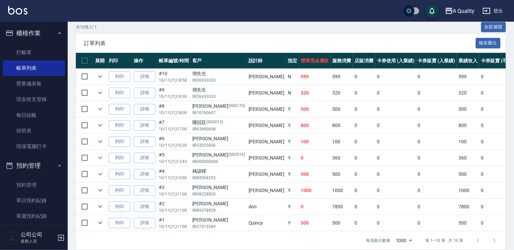
scroll to position [168, 0]
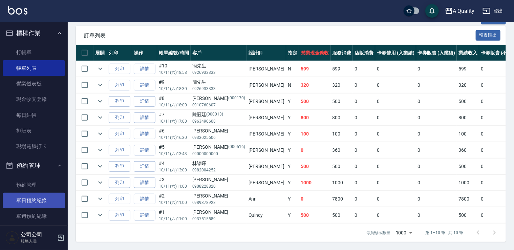
drag, startPoint x: 20, startPoint y: 202, endPoint x: 25, endPoint y: 194, distance: 9.2
click at [20, 202] on link "單日預約紀錄" at bounding box center [34, 201] width 62 height 16
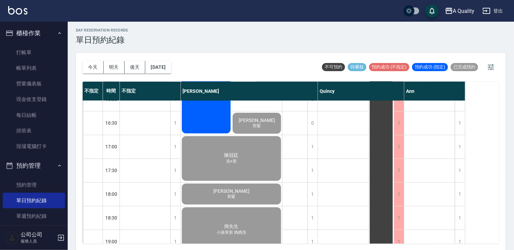
scroll to position [289, 0]
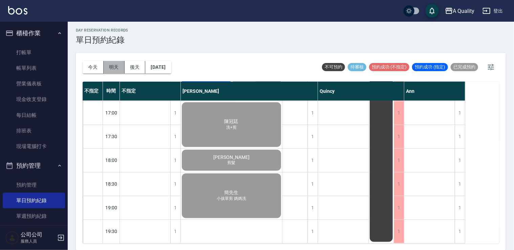
click at [117, 70] on button "明天" at bounding box center [114, 67] width 21 height 13
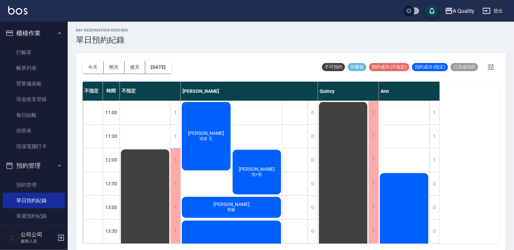
click at [209, 131] on span "[PERSON_NAME]" at bounding box center [206, 132] width 39 height 5
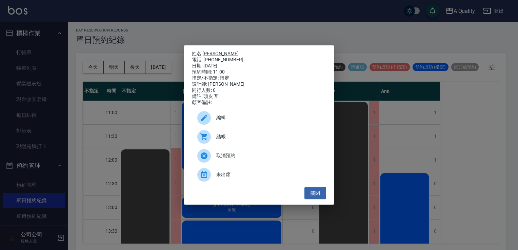
click at [213, 51] on link "[PERSON_NAME]" at bounding box center [220, 53] width 36 height 5
click at [320, 194] on button "關閉" at bounding box center [315, 193] width 22 height 13
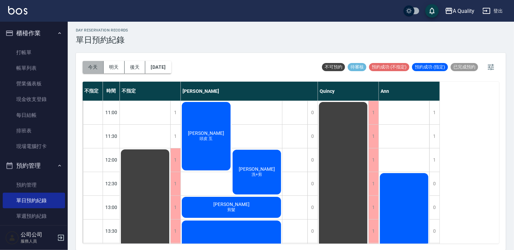
click at [91, 68] on button "今天" at bounding box center [93, 67] width 21 height 13
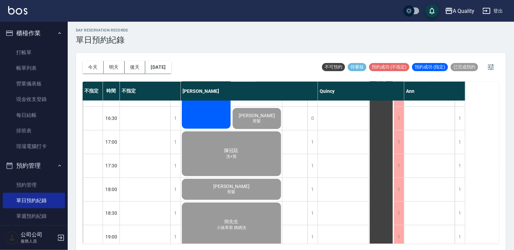
scroll to position [289, 0]
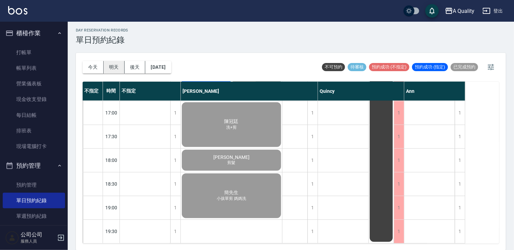
click at [119, 72] on button "明天" at bounding box center [114, 67] width 21 height 13
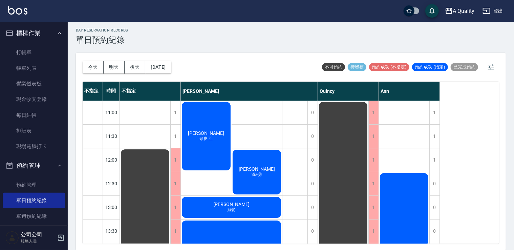
click at [199, 132] on span "[PERSON_NAME]" at bounding box center [206, 132] width 39 height 5
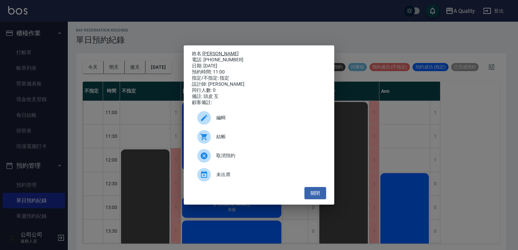
click at [217, 51] on link "[PERSON_NAME]" at bounding box center [220, 53] width 36 height 5
click at [314, 196] on button "關閉" at bounding box center [315, 193] width 22 height 13
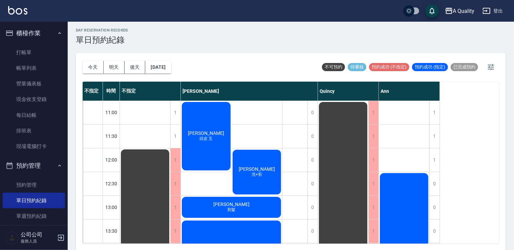
click at [220, 132] on div "[PERSON_NAME]均 頭皮 互" at bounding box center [206, 136] width 51 height 70
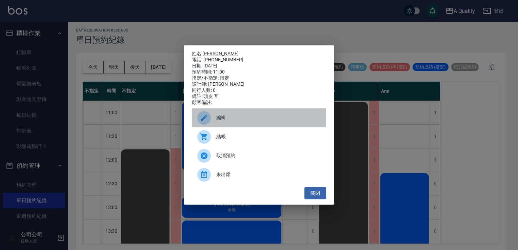
click at [253, 121] on span "編輯" at bounding box center [268, 117] width 104 height 7
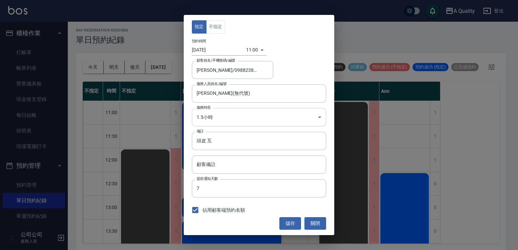
click at [213, 112] on body "A Quality 登出 櫃檯作業 打帳單 帳單列表 營業儀表板 現金收支登錄 每日結帳 排班表 現場電腦打卡 預約管理 預約管理 單日預約紀錄 單週預約紀錄…" at bounding box center [259, 124] width 518 height 252
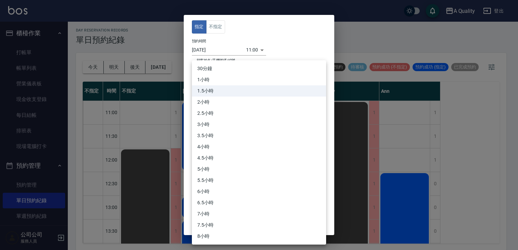
click at [214, 97] on li "2小時" at bounding box center [259, 102] width 134 height 11
type input "4"
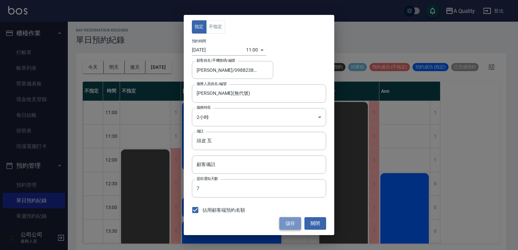
drag, startPoint x: 295, startPoint y: 226, endPoint x: 283, endPoint y: 212, distance: 18.7
click at [295, 226] on button "儲存" at bounding box center [290, 223] width 22 height 13
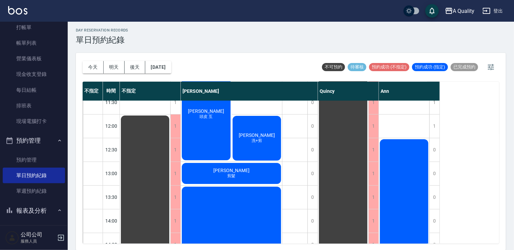
scroll to position [68, 0]
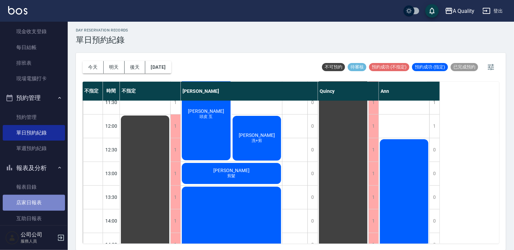
click at [38, 200] on link "店家日報表" at bounding box center [34, 203] width 62 height 16
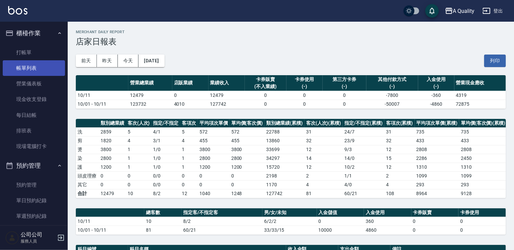
click at [43, 70] on link "帳單列表" at bounding box center [34, 68] width 62 height 16
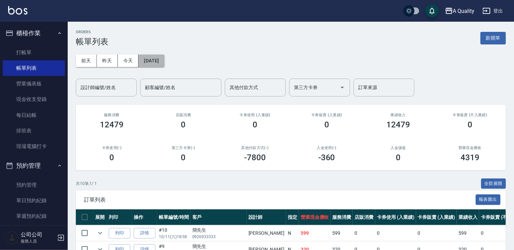
click at [156, 62] on button "[DATE]" at bounding box center [152, 61] width 26 height 13
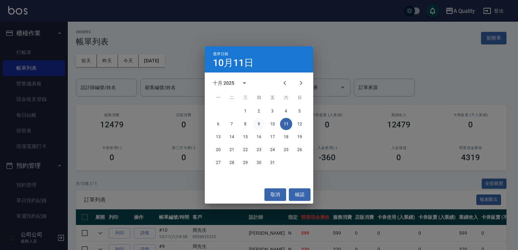
click at [262, 124] on button "9" at bounding box center [259, 124] width 12 height 12
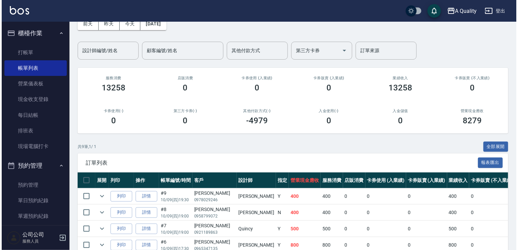
scroll to position [34, 0]
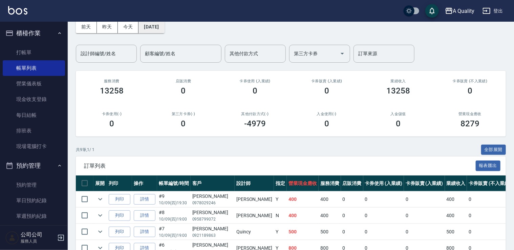
click at [163, 28] on button "[DATE]" at bounding box center [152, 27] width 26 height 13
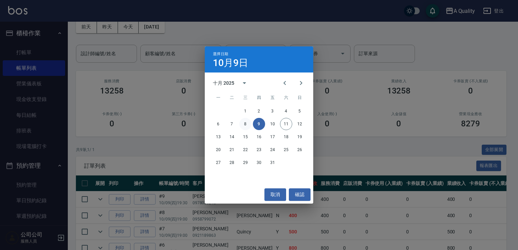
click at [242, 123] on button "8" at bounding box center [245, 124] width 12 height 12
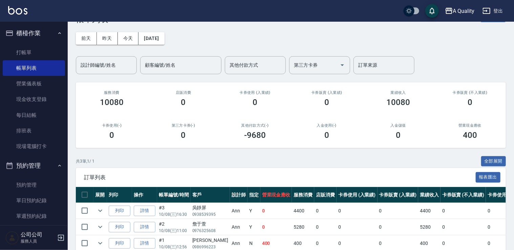
scroll to position [55, 0]
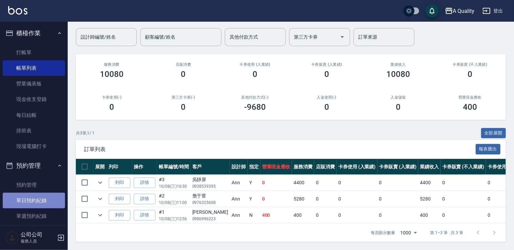
click at [38, 197] on link "單日預約紀錄" at bounding box center [34, 201] width 62 height 16
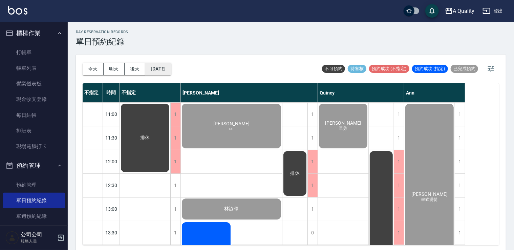
click at [161, 71] on button "[DATE]" at bounding box center [158, 69] width 26 height 13
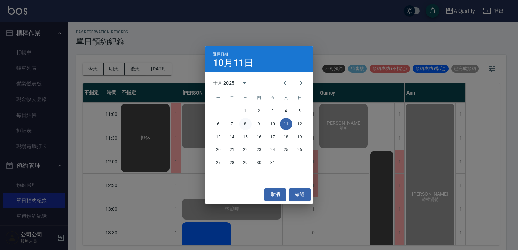
click at [245, 123] on button "8" at bounding box center [245, 124] width 12 height 12
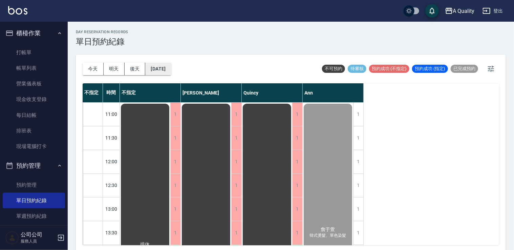
click at [171, 68] on button "[DATE]" at bounding box center [158, 69] width 26 height 13
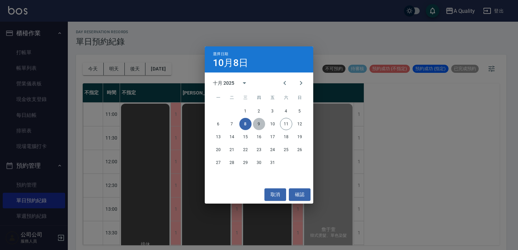
click at [257, 124] on button "9" at bounding box center [259, 124] width 12 height 12
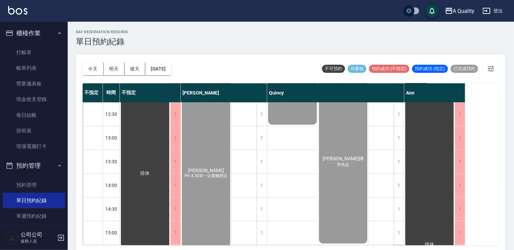
scroll to position [68, 0]
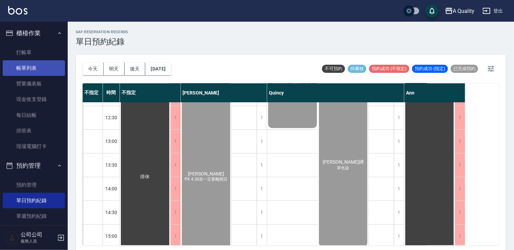
click at [22, 65] on link "帳單列表" at bounding box center [34, 68] width 62 height 16
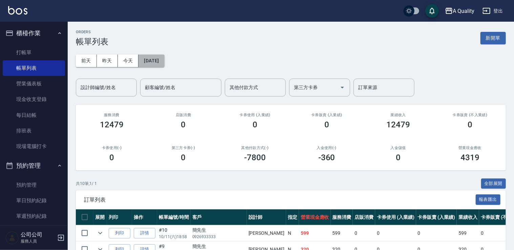
click at [158, 60] on button "[DATE]" at bounding box center [152, 61] width 26 height 13
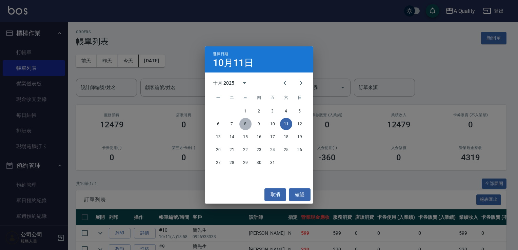
drag, startPoint x: 251, startPoint y: 125, endPoint x: 255, endPoint y: 125, distance: 4.4
click at [251, 125] on button "8" at bounding box center [245, 124] width 12 height 12
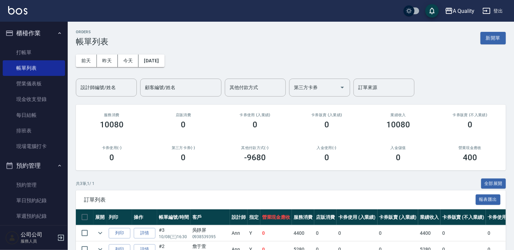
click at [259, 125] on div "0" at bounding box center [255, 124] width 56 height 9
click at [164, 60] on button "[DATE]" at bounding box center [152, 61] width 26 height 13
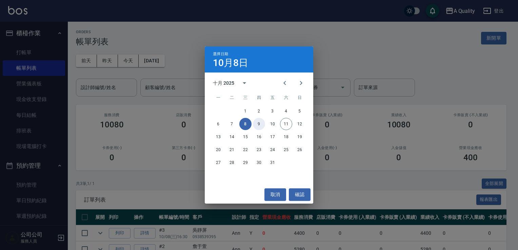
click at [258, 123] on button "9" at bounding box center [259, 124] width 12 height 12
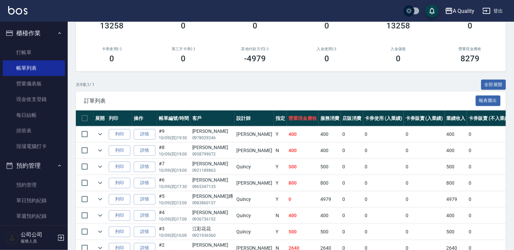
scroll to position [136, 0]
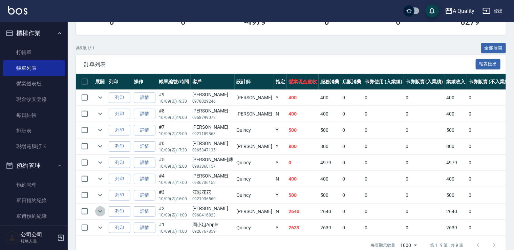
click at [100, 211] on icon "expand row" at bounding box center [100, 211] width 4 height 2
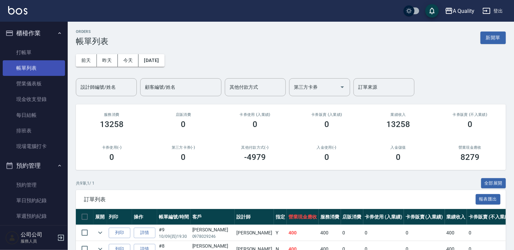
scroll to position [0, 0]
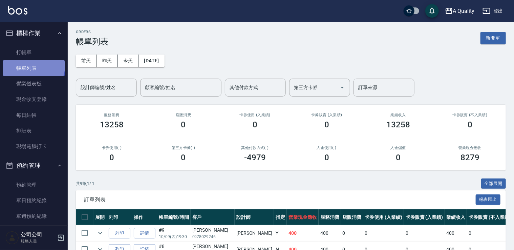
click at [33, 66] on link "帳單列表" at bounding box center [34, 68] width 62 height 16
click at [127, 58] on button "今天" at bounding box center [128, 61] width 21 height 13
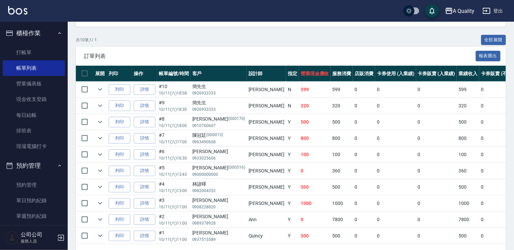
scroll to position [168, 0]
